Goal: Obtain resource: Download file/media

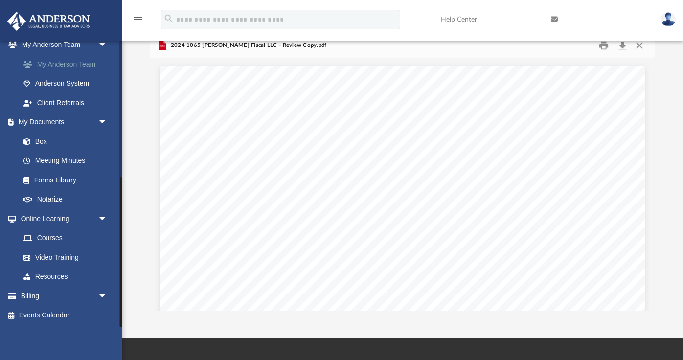
scroll to position [63, 0]
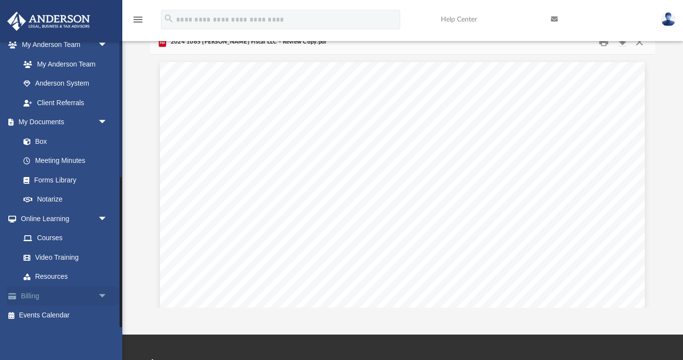
click at [28, 293] on link "Billing arrow_drop_down" at bounding box center [64, 296] width 115 height 20
click at [45, 138] on link "Box" at bounding box center [68, 142] width 109 height 20
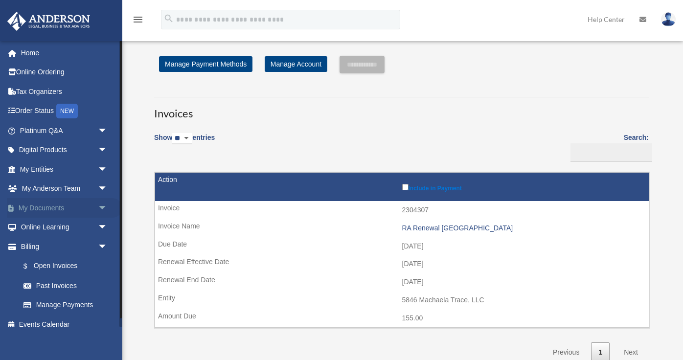
click at [52, 206] on link "My Documents arrow_drop_down" at bounding box center [64, 208] width 115 height 20
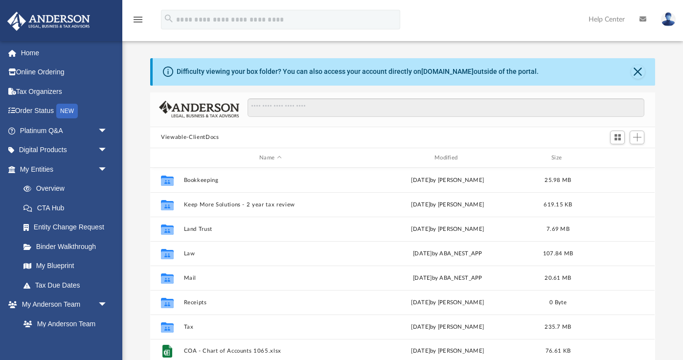
scroll to position [222, 504]
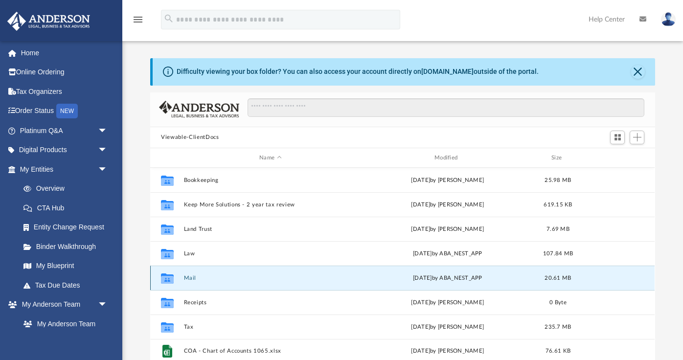
click at [185, 277] on button "Mail" at bounding box center [270, 278] width 173 height 6
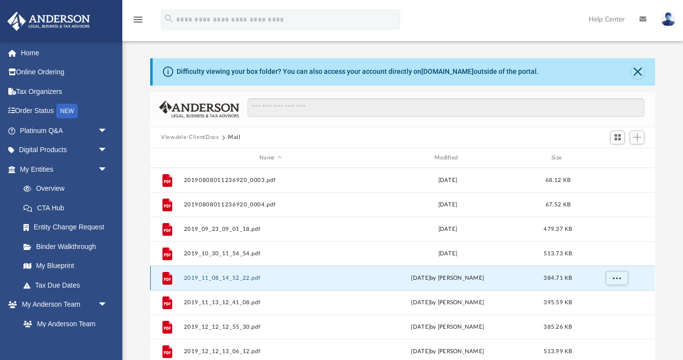
click at [190, 278] on button "2019_11_08_14_52_22.pdf" at bounding box center [270, 278] width 173 height 6
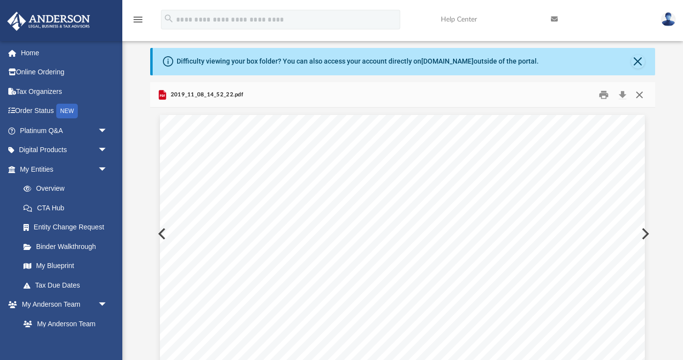
click at [640, 95] on button "Close" at bounding box center [639, 94] width 18 height 15
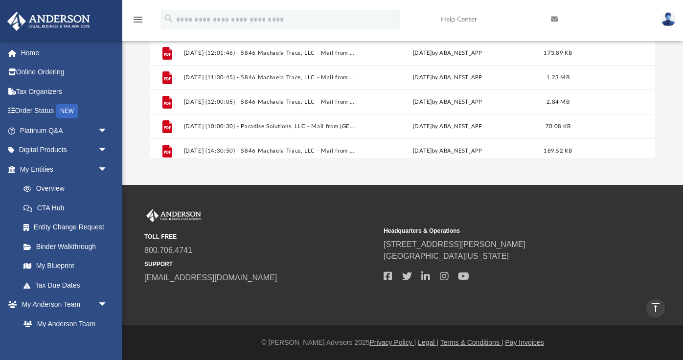
scroll to position [794, 0]
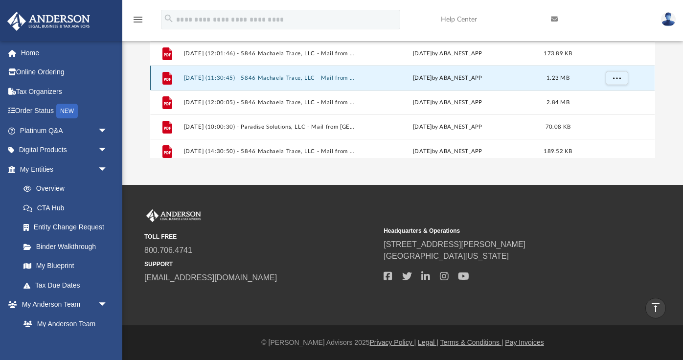
click at [349, 79] on button "2025.04.03 (11:30:45) - 5846 Machaela Trace, LLC - Mail from Synchrony Bank.pdf" at bounding box center [270, 78] width 173 height 6
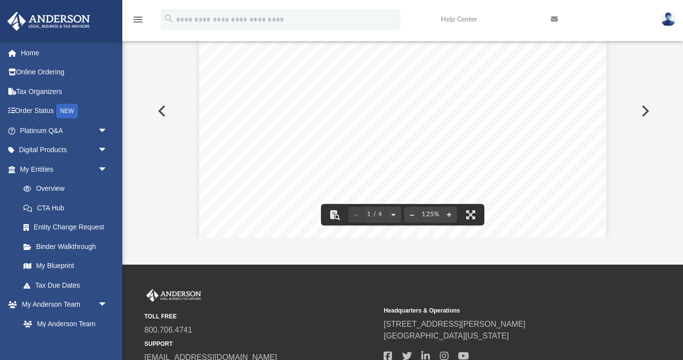
scroll to position [0, 0]
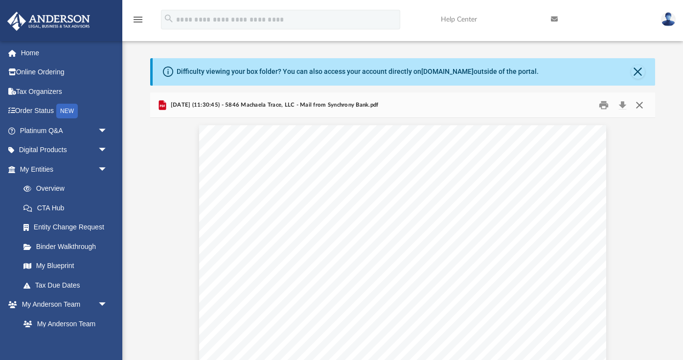
click at [641, 106] on button "Close" at bounding box center [639, 104] width 18 height 15
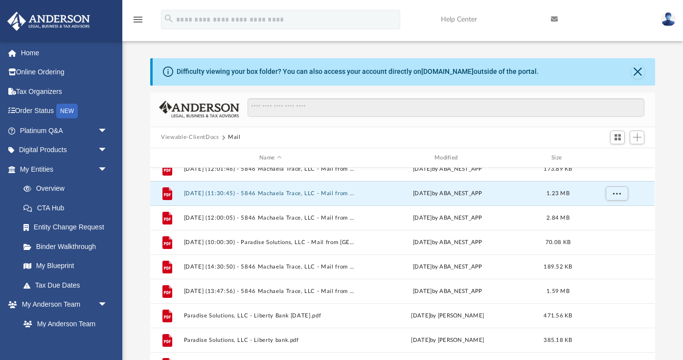
scroll to position [892, 0]
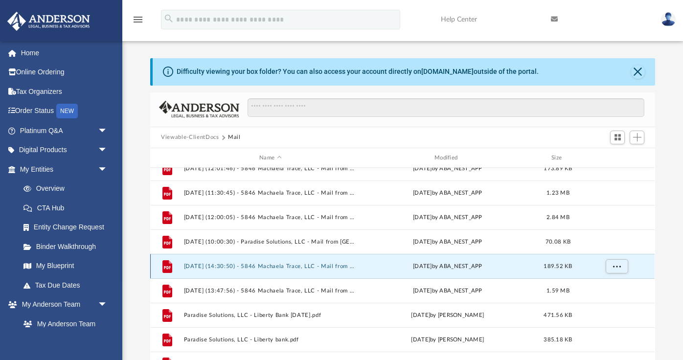
click at [290, 269] on button "2025.06.23 (14:30:50) - 5846 Machaela Trace, LLC - Mail from CPS Energy.pdf" at bounding box center [270, 266] width 173 height 6
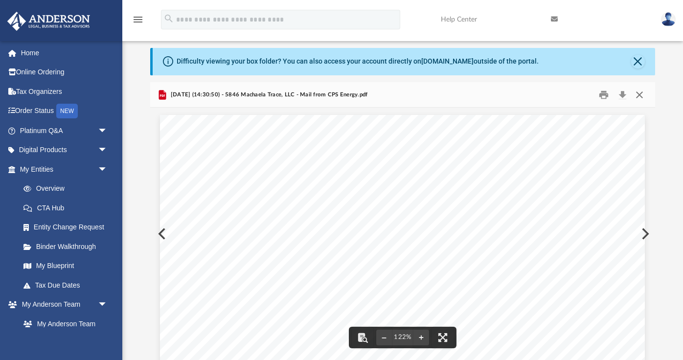
click at [636, 93] on button "Close" at bounding box center [639, 94] width 18 height 15
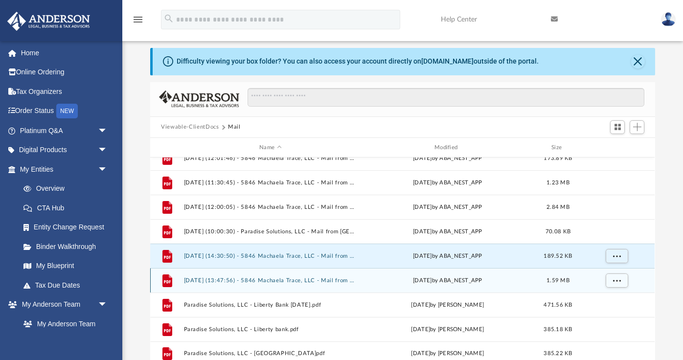
click at [287, 280] on button "2025.08.01 (13:47:56) - 5846 Machaela Trace, LLC - Mail from Sam's Club.pdf" at bounding box center [270, 280] width 173 height 6
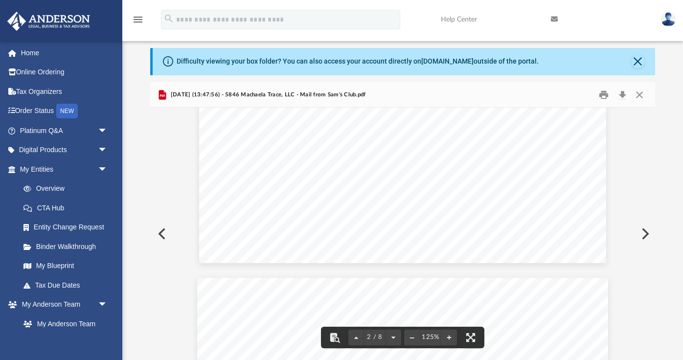
scroll to position [1447, 0]
